Goal: Task Accomplishment & Management: Use online tool/utility

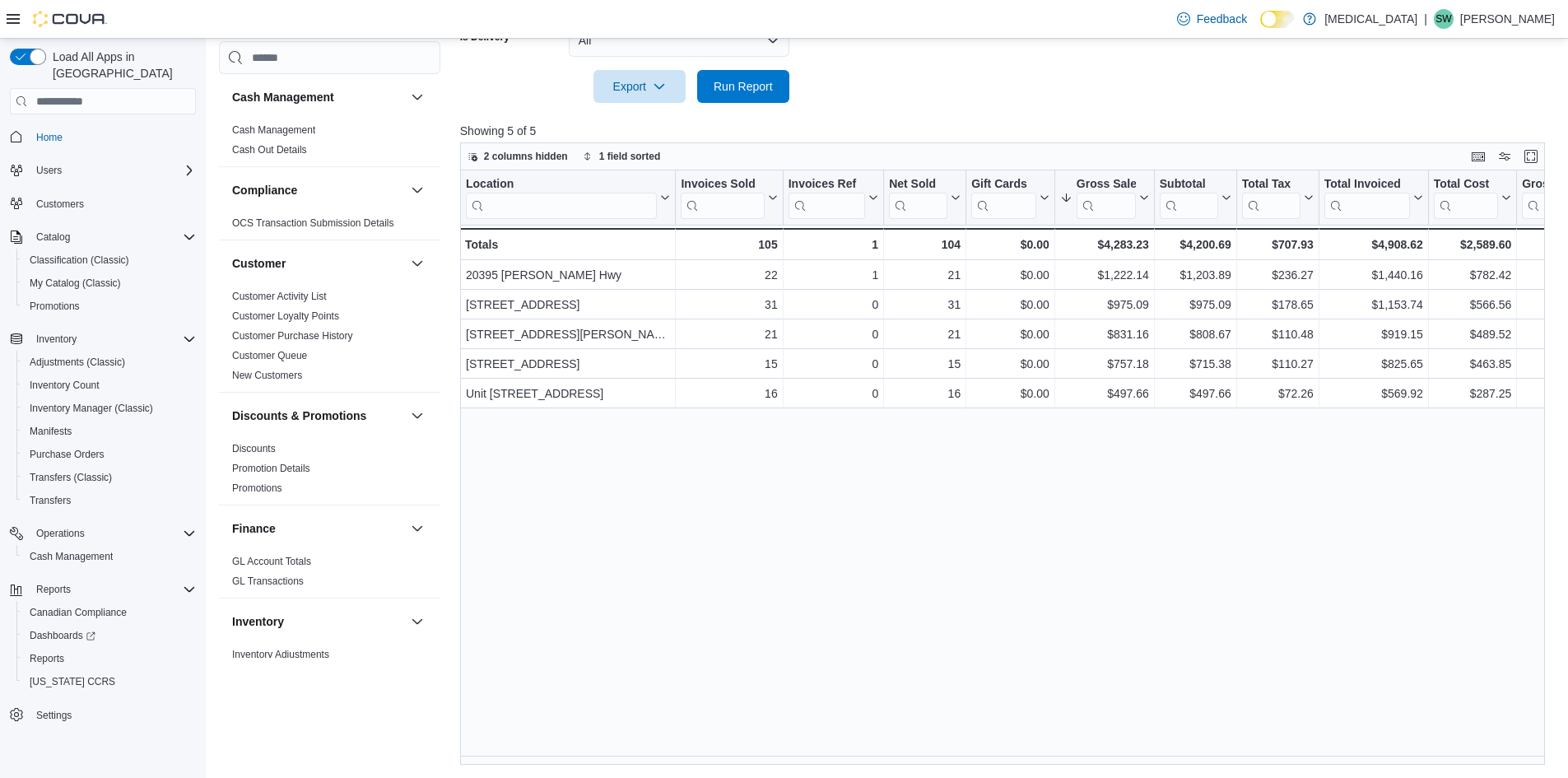
scroll to position [905, 0]
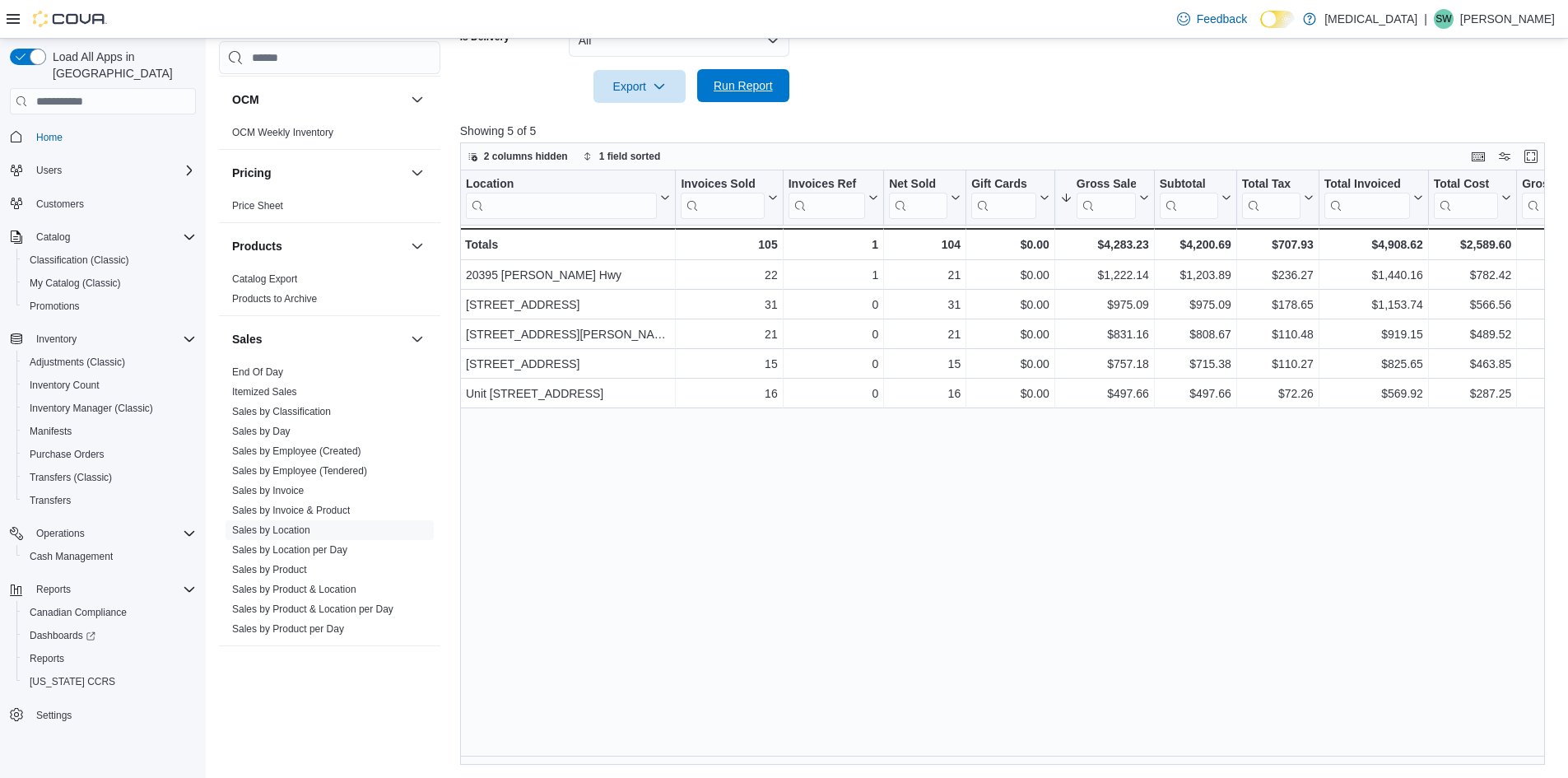
click at [740, 89] on span "Run Report" at bounding box center [743, 85] width 59 height 16
click at [752, 84] on span "Run Report" at bounding box center [743, 85] width 59 height 16
